Goal: Transaction & Acquisition: Obtain resource

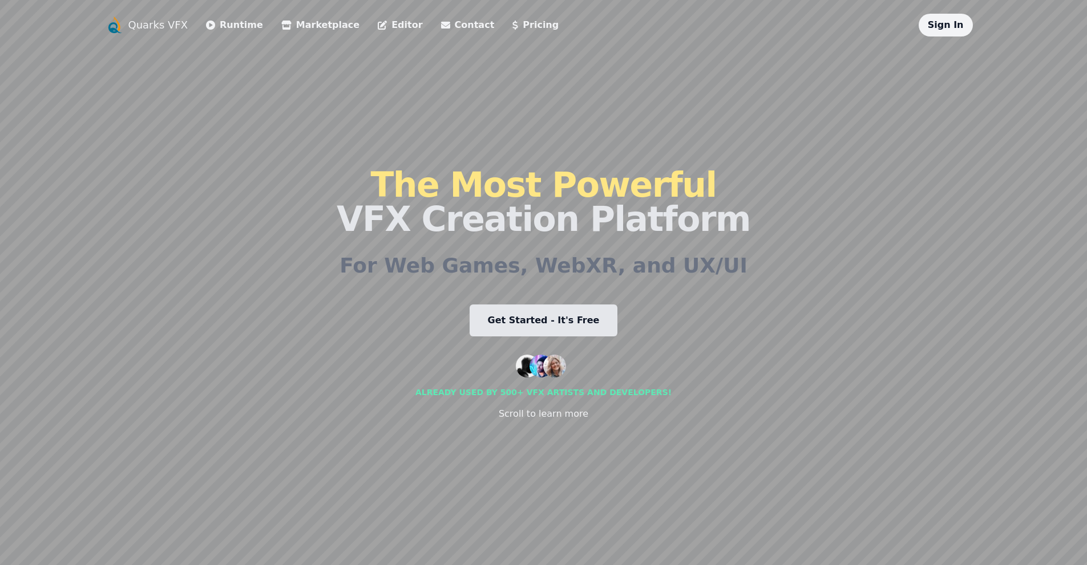
click at [378, 27] on link "Editor" at bounding box center [400, 25] width 44 height 14
drag, startPoint x: 497, startPoint y: 80, endPoint x: 394, endPoint y: 135, distance: 116.9
click at [394, 137] on div "The Most Powerful VFX Creation Platform For Web Games, WebXR, and UX/UI Get Sta…" at bounding box center [544, 294] width 414 height 515
click at [395, 133] on div "The Most Powerful VFX Creation Platform For Web Games, WebXR, and UX/UI Get Sta…" at bounding box center [544, 294] width 414 height 515
click at [162, 30] on link "Quarks VFX" at bounding box center [158, 25] width 60 height 16
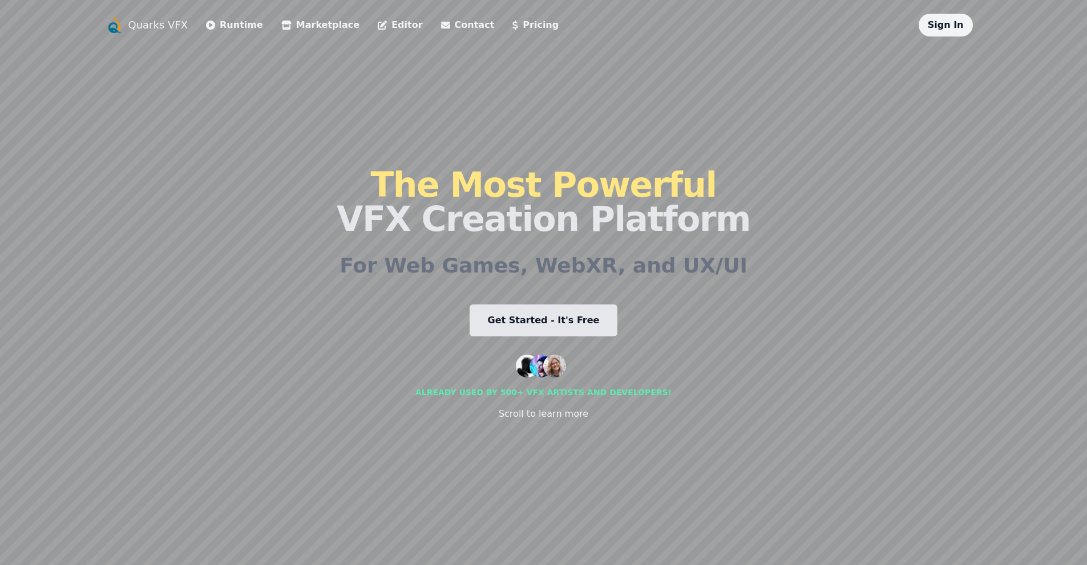
click at [556, 315] on link "Get Started - It's Free" at bounding box center [543, 321] width 148 height 32
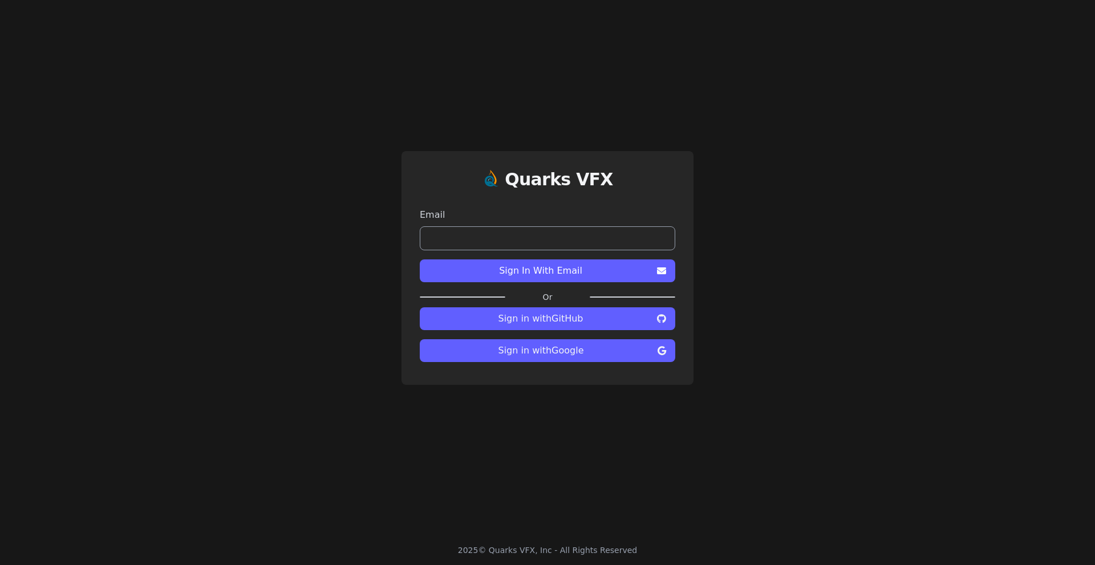
click at [545, 317] on span "Sign in with GitHub" at bounding box center [541, 319] width 224 height 14
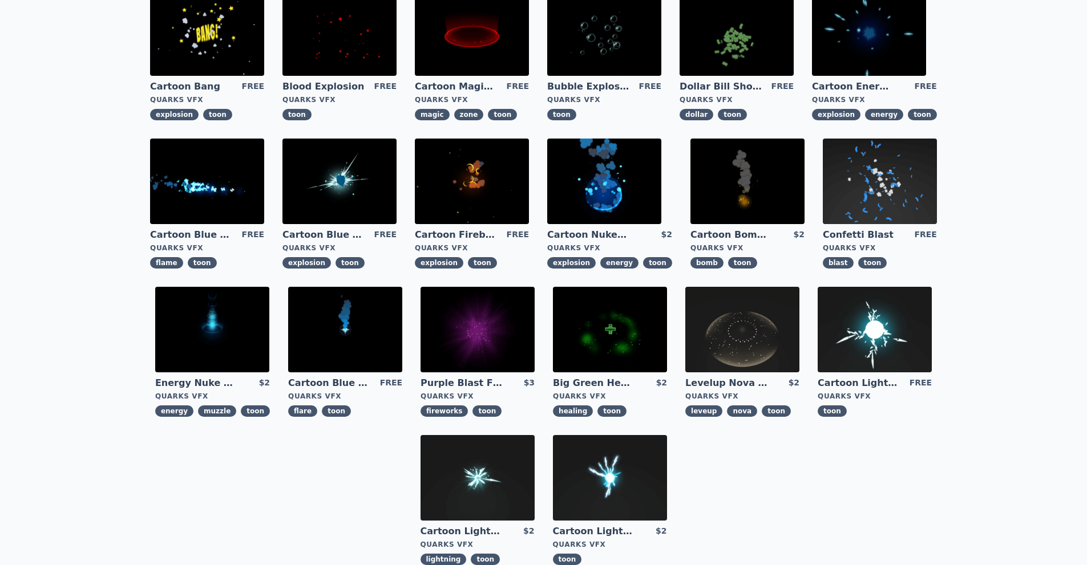
scroll to position [307, 0]
